Goal: Transaction & Acquisition: Book appointment/travel/reservation

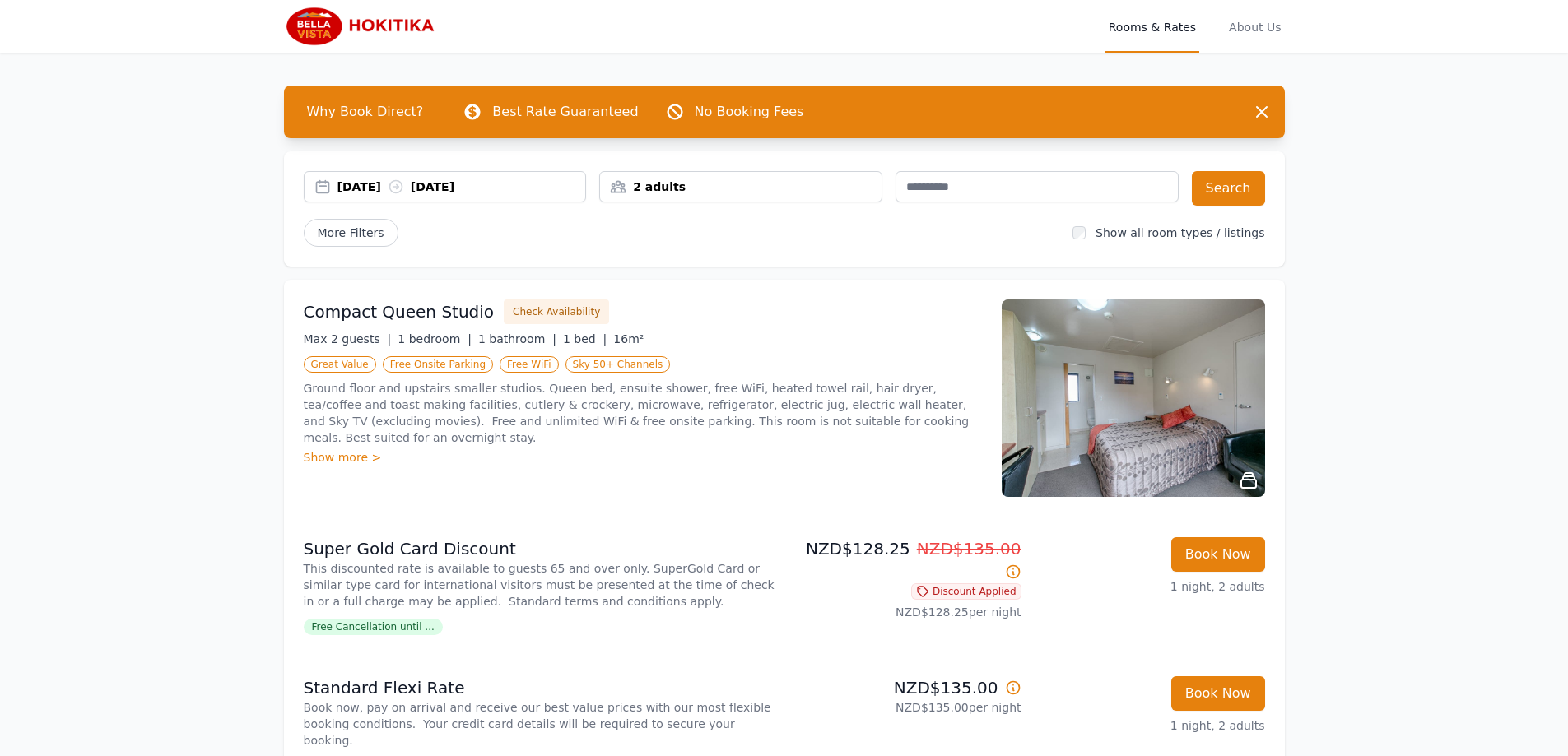
click at [450, 182] on div "[DATE] [DATE]" at bounding box center [461, 187] width 249 height 17
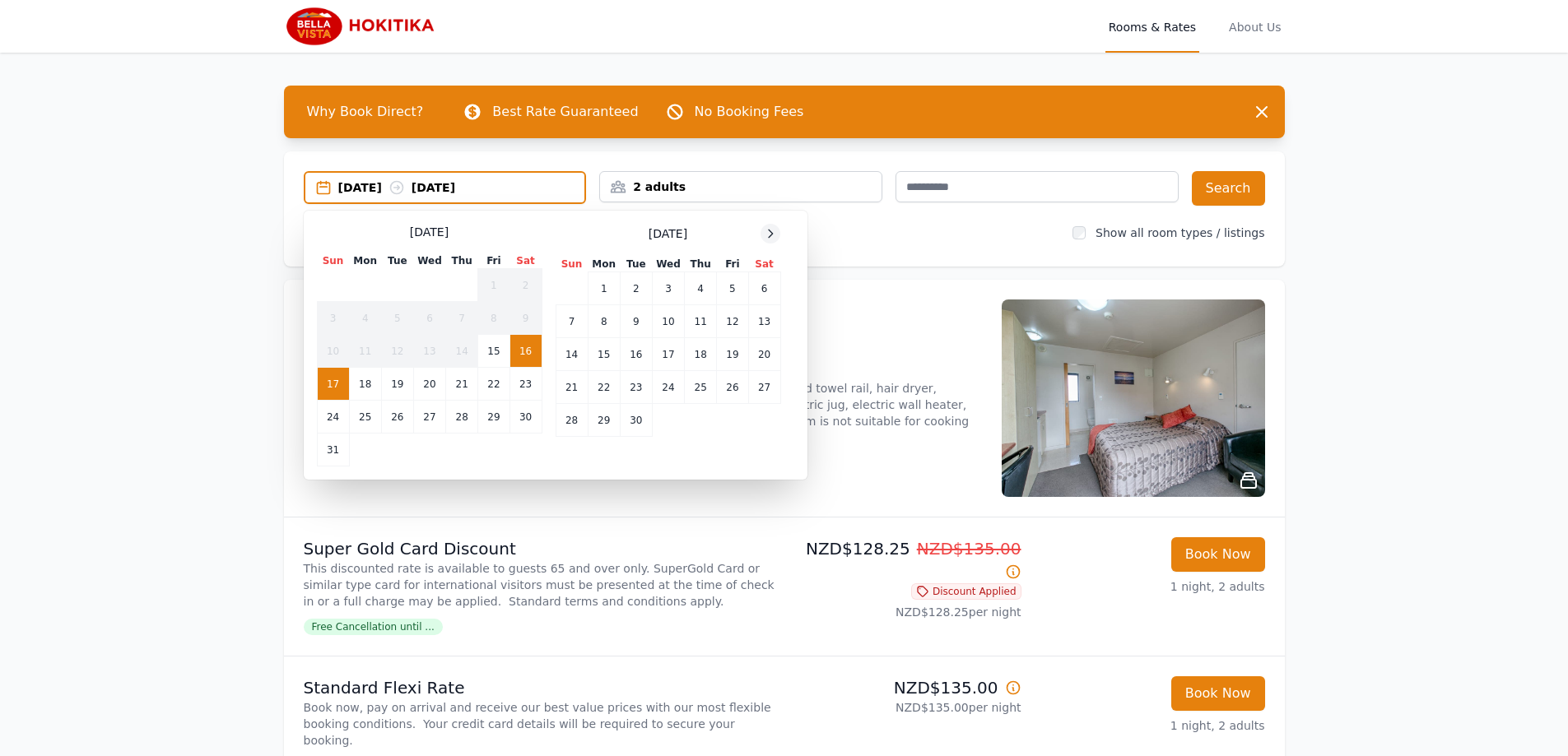
click at [775, 237] on icon at bounding box center [770, 234] width 13 height 13
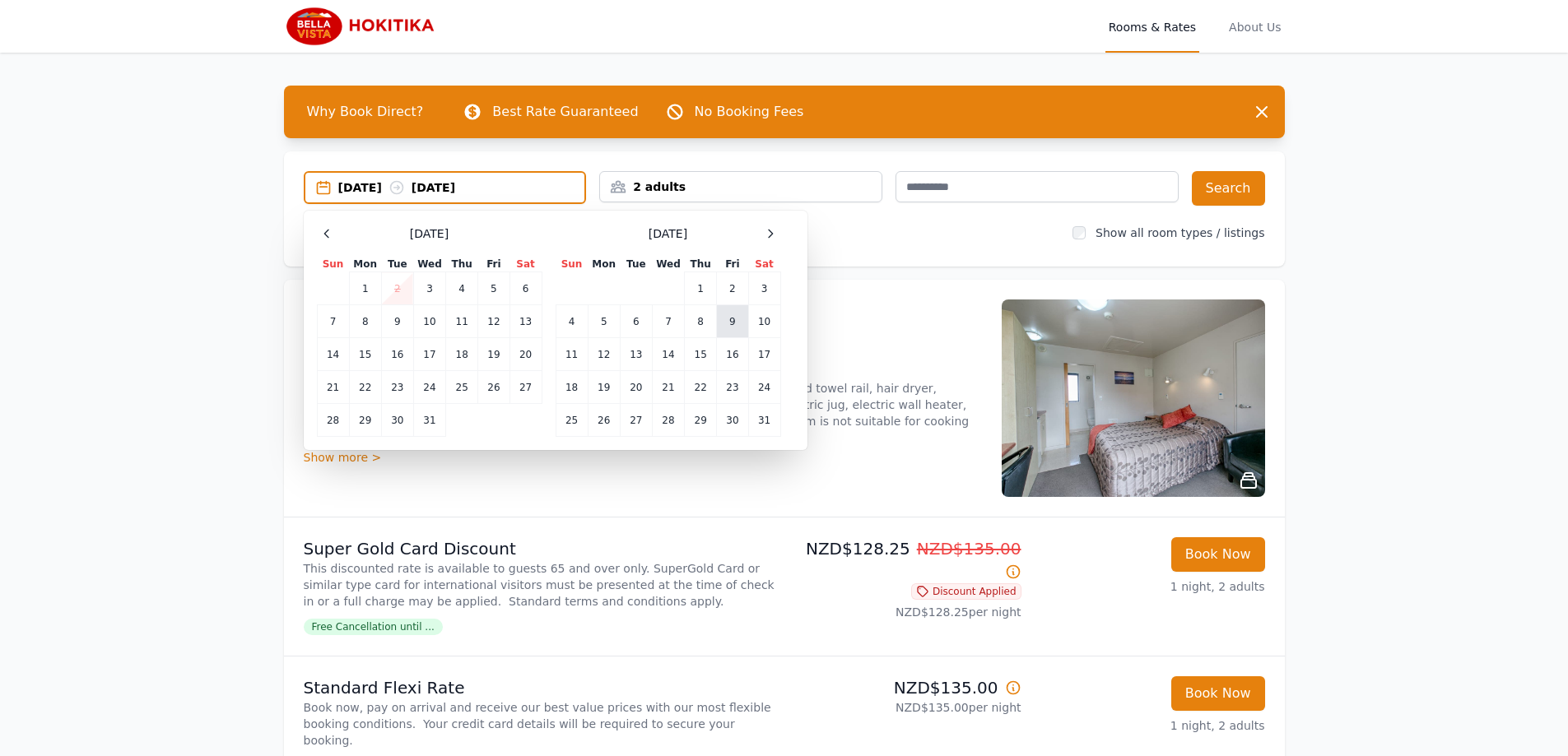
click at [740, 317] on td "9" at bounding box center [732, 322] width 31 height 33
click at [570, 353] on td "11" at bounding box center [571, 355] width 32 height 33
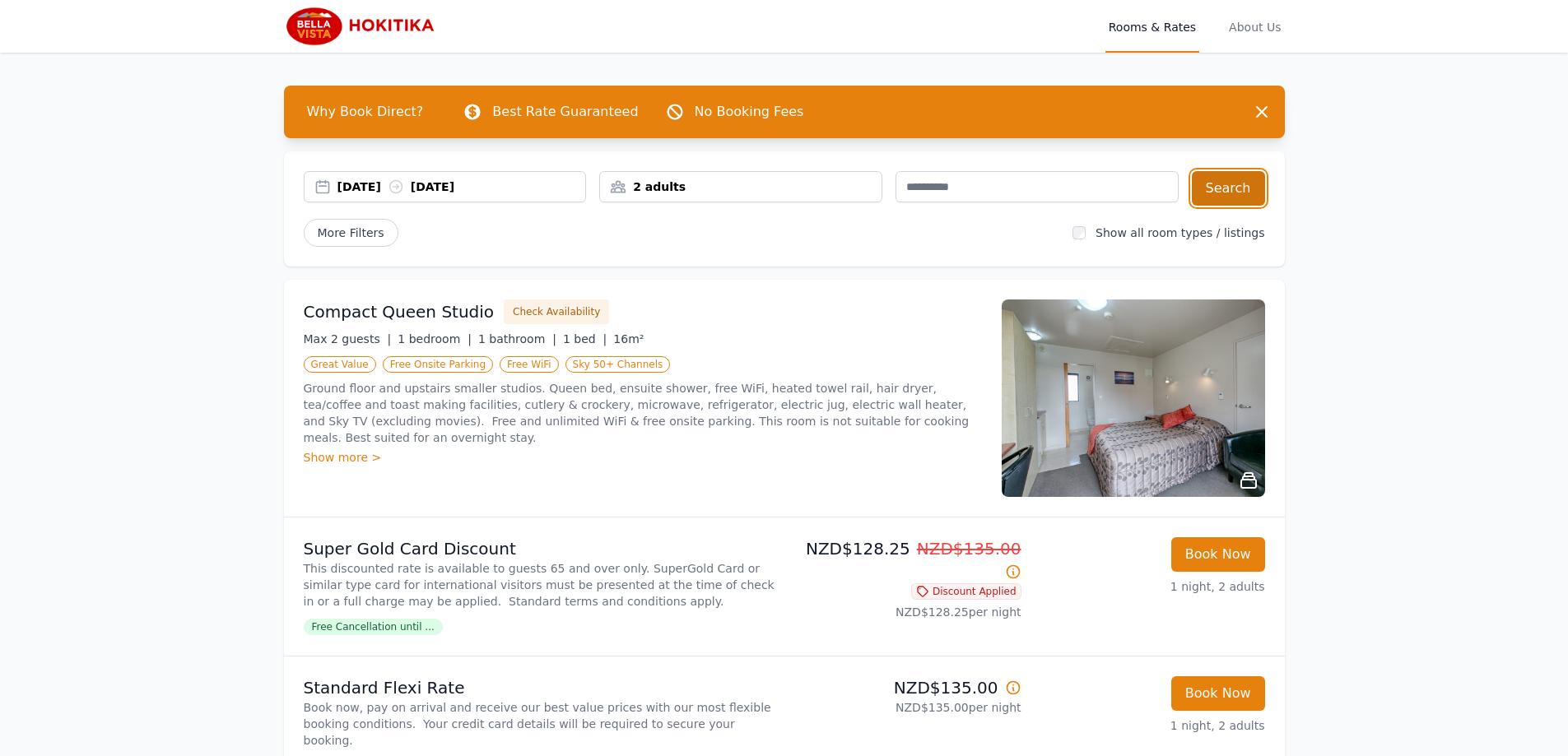
click at [1242, 188] on button "Search" at bounding box center [1228, 188] width 73 height 34
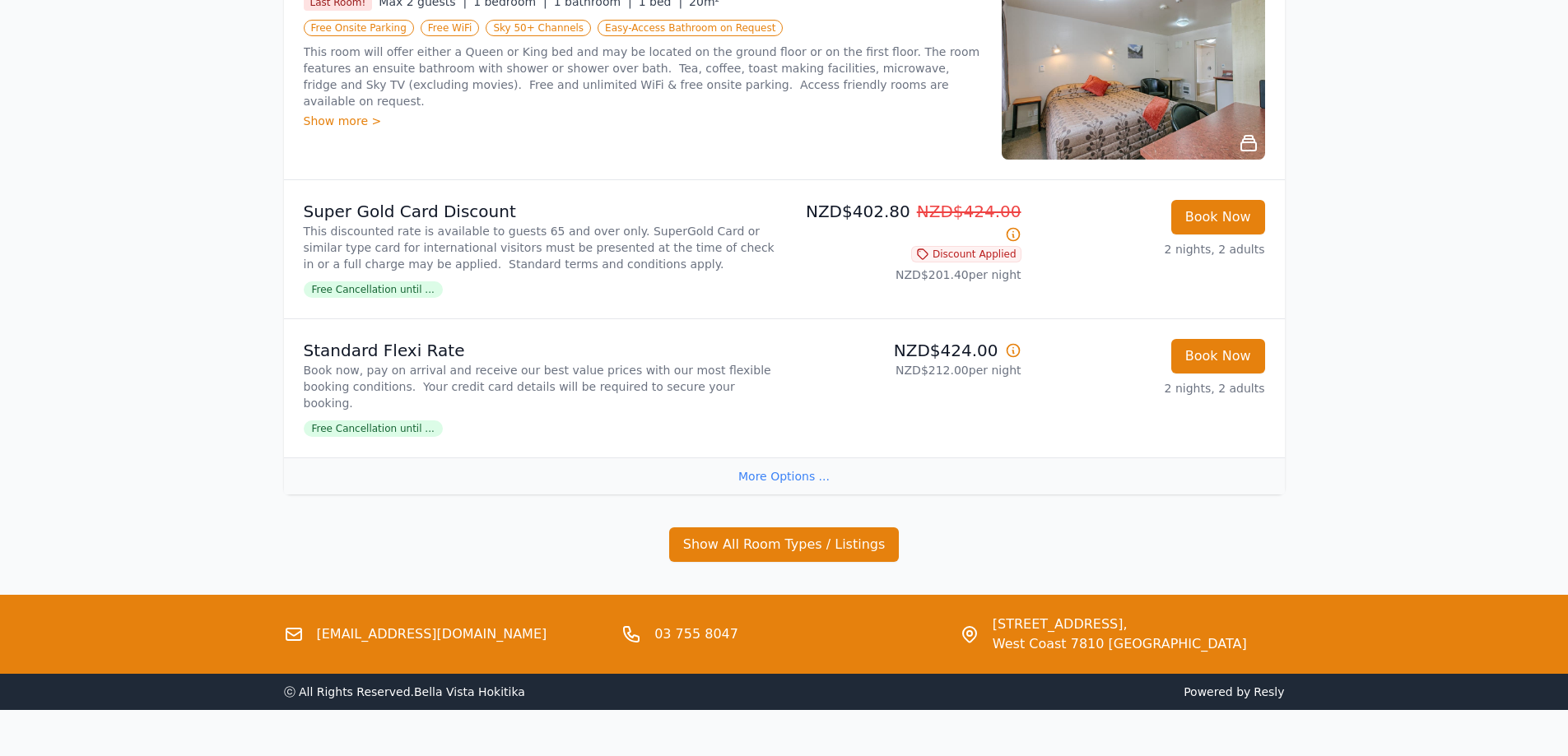
scroll to position [745, 0]
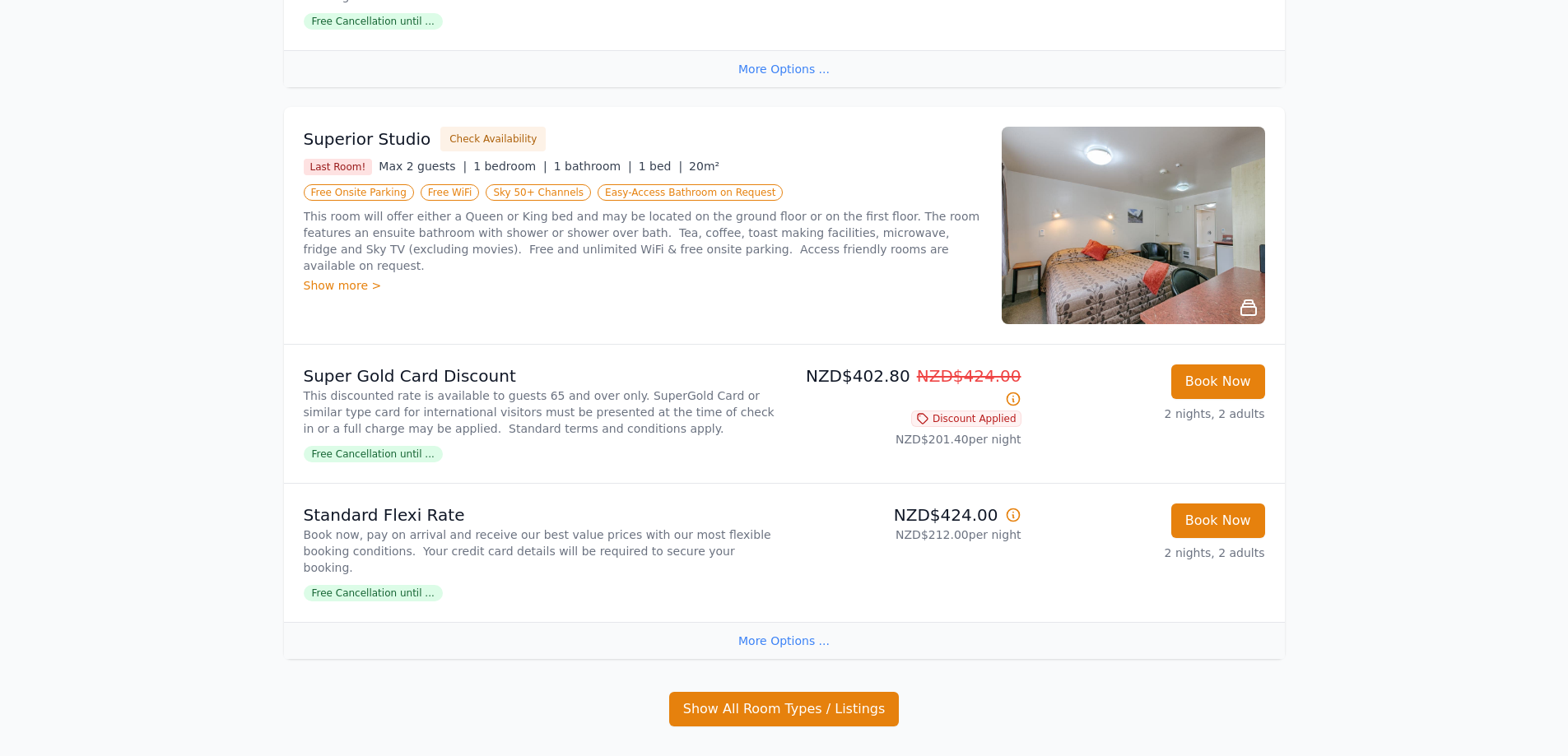
click at [165, 591] on div "Open main menu Rooms & Rates About Us Why Book Direct? Best Rate Guaranteed No …" at bounding box center [784, 65] width 1568 height 1619
click at [147, 617] on div "Open main menu Rooms & Rates About Us Why Book Direct? Best Rate Guaranteed No …" at bounding box center [784, 65] width 1568 height 1619
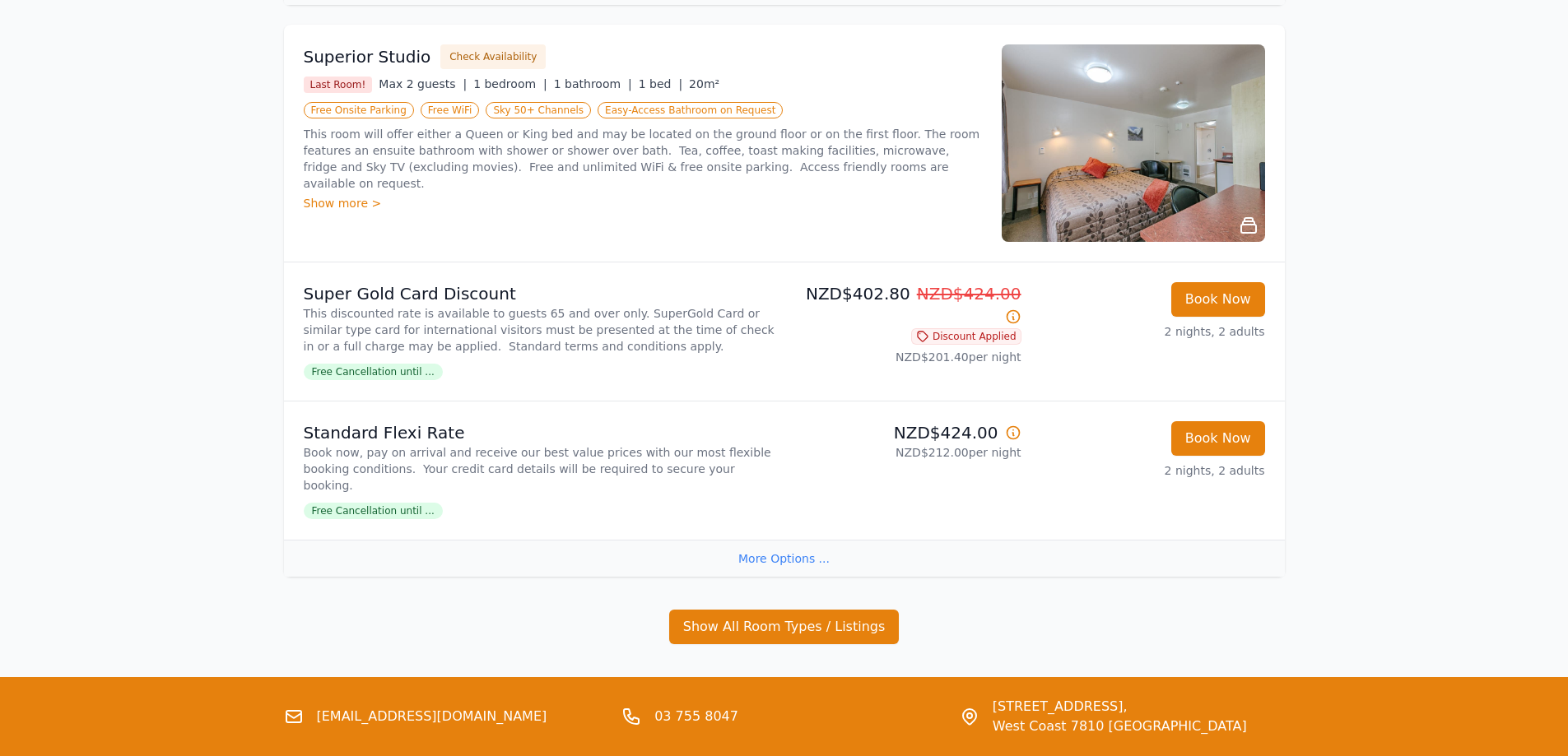
drag, startPoint x: 209, startPoint y: 470, endPoint x: 411, endPoint y: 383, distance: 219.9
